Goal: Transaction & Acquisition: Purchase product/service

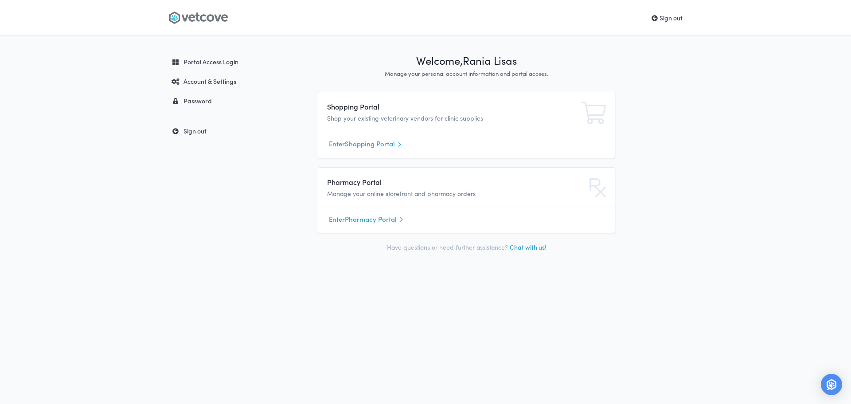
click at [357, 145] on link "Enter Shopping Portal" at bounding box center [466, 143] width 275 height 13
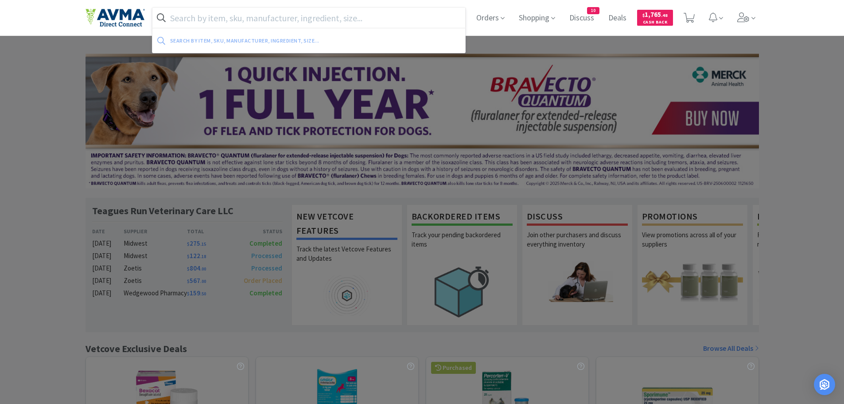
click at [232, 21] on input "text" at bounding box center [308, 18] width 313 height 20
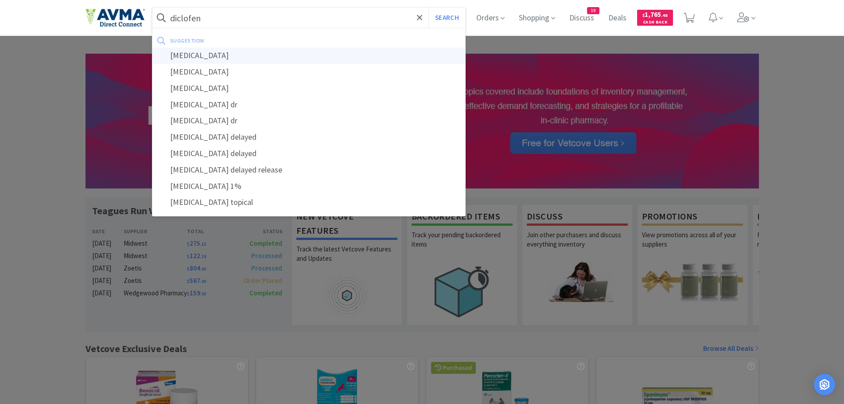
click at [203, 57] on div "[MEDICAL_DATA]" at bounding box center [308, 55] width 313 height 16
type input "[MEDICAL_DATA]"
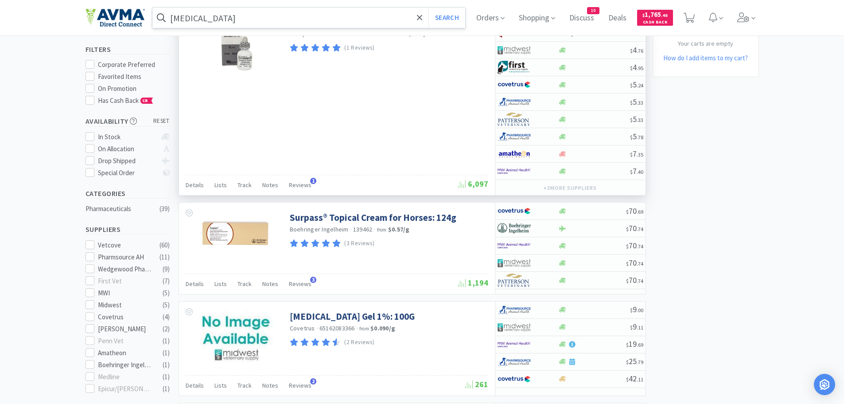
scroll to position [89, 0]
